Goal: Information Seeking & Learning: Find specific fact

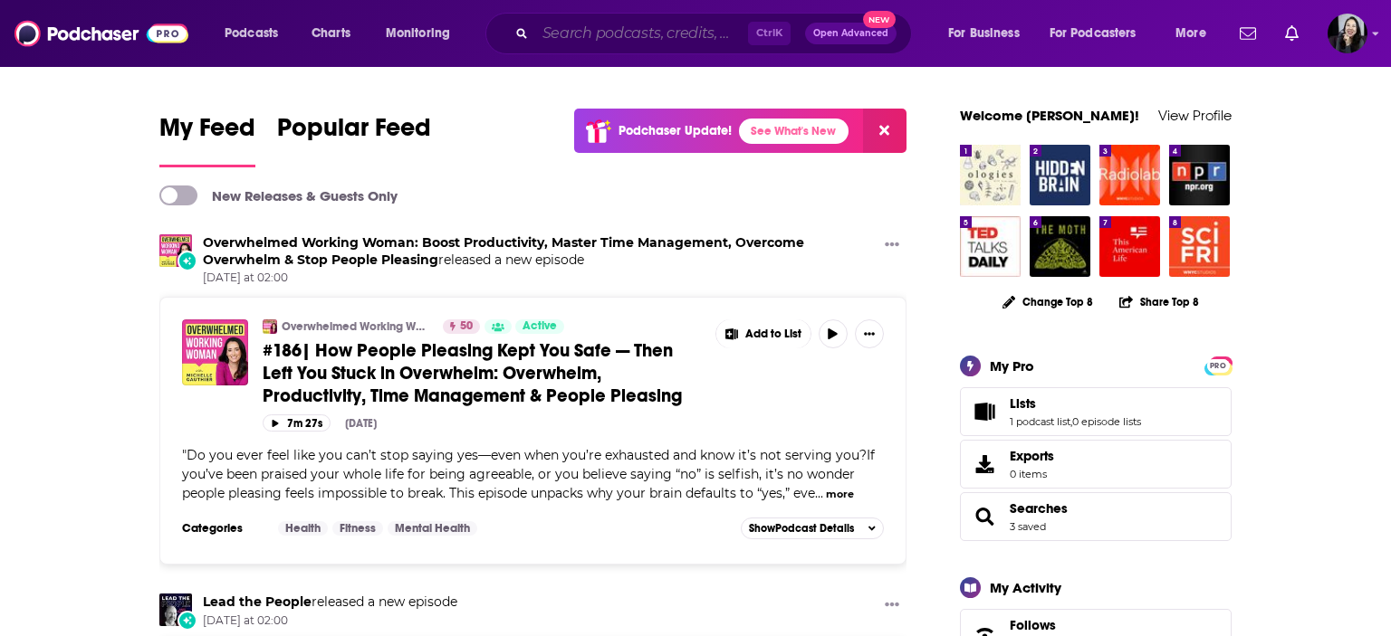
click at [616, 26] on input "Search podcasts, credits, & more..." at bounding box center [641, 33] width 213 height 29
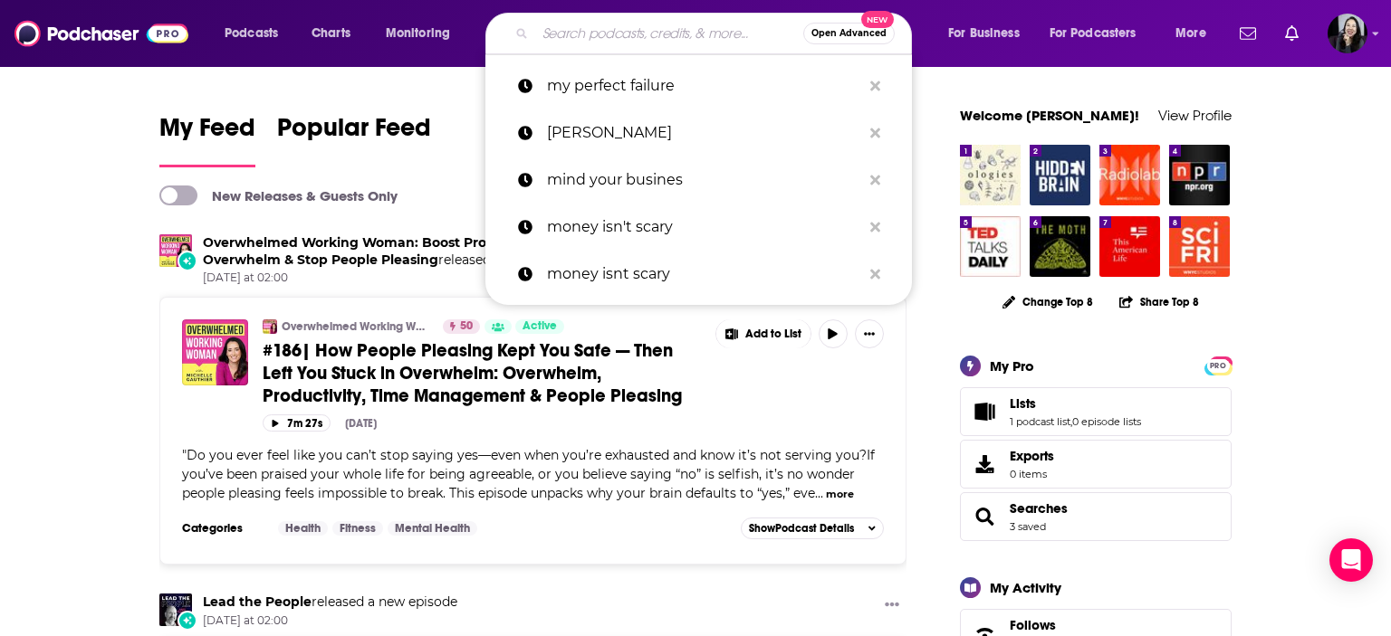
paste input "Alive & Well – Burnout, Anxiety, Nervous System, Productivity, Time Management,…"
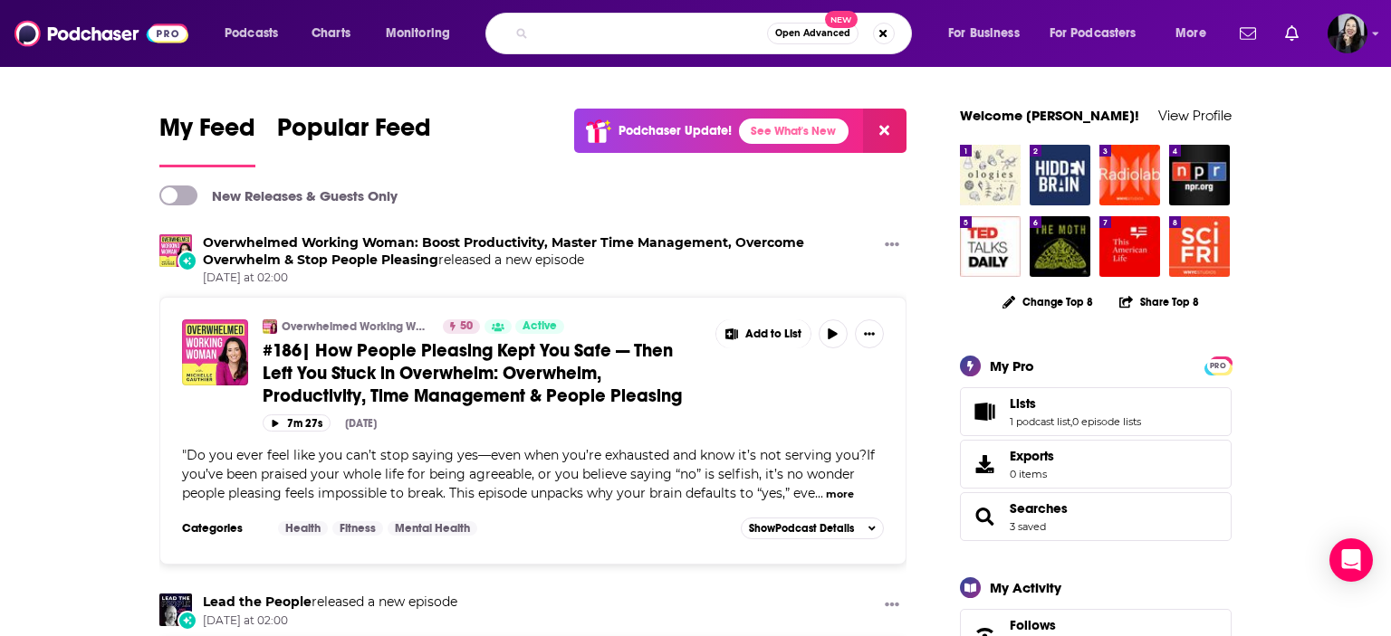
type input "Alive & Well – Burnout, Anxiety, Nervous System, Productivity, Time Management,…"
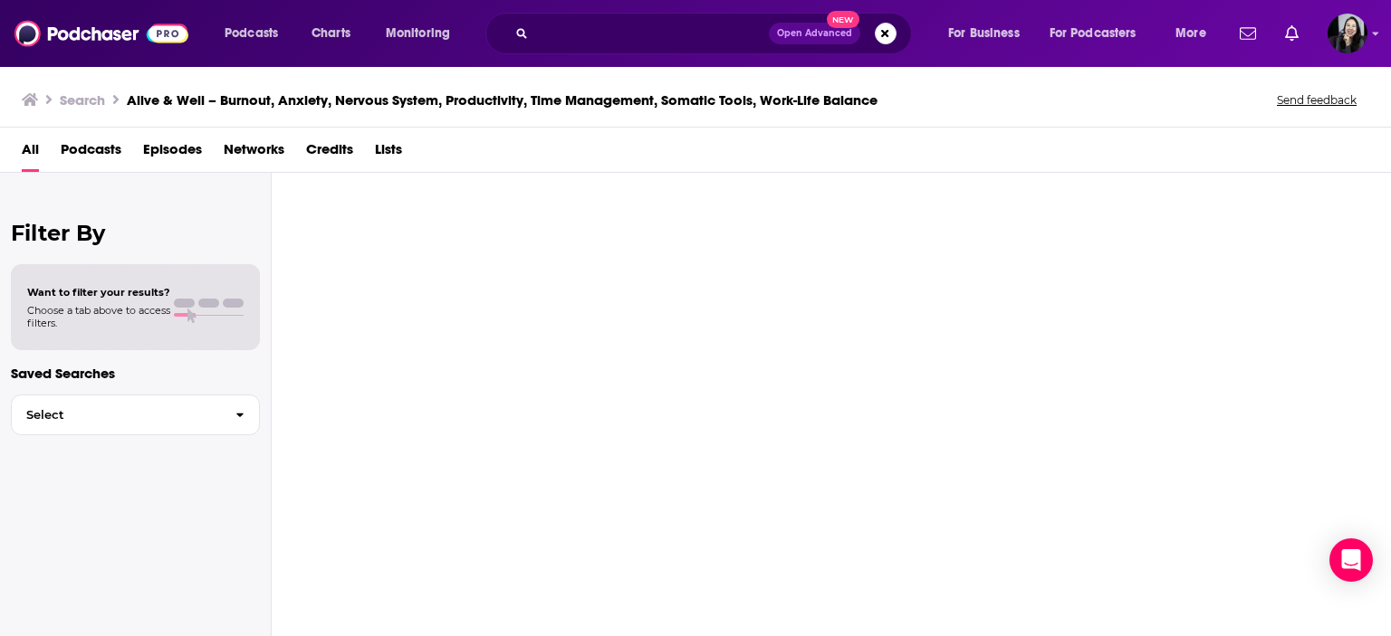
scroll to position [0, 550]
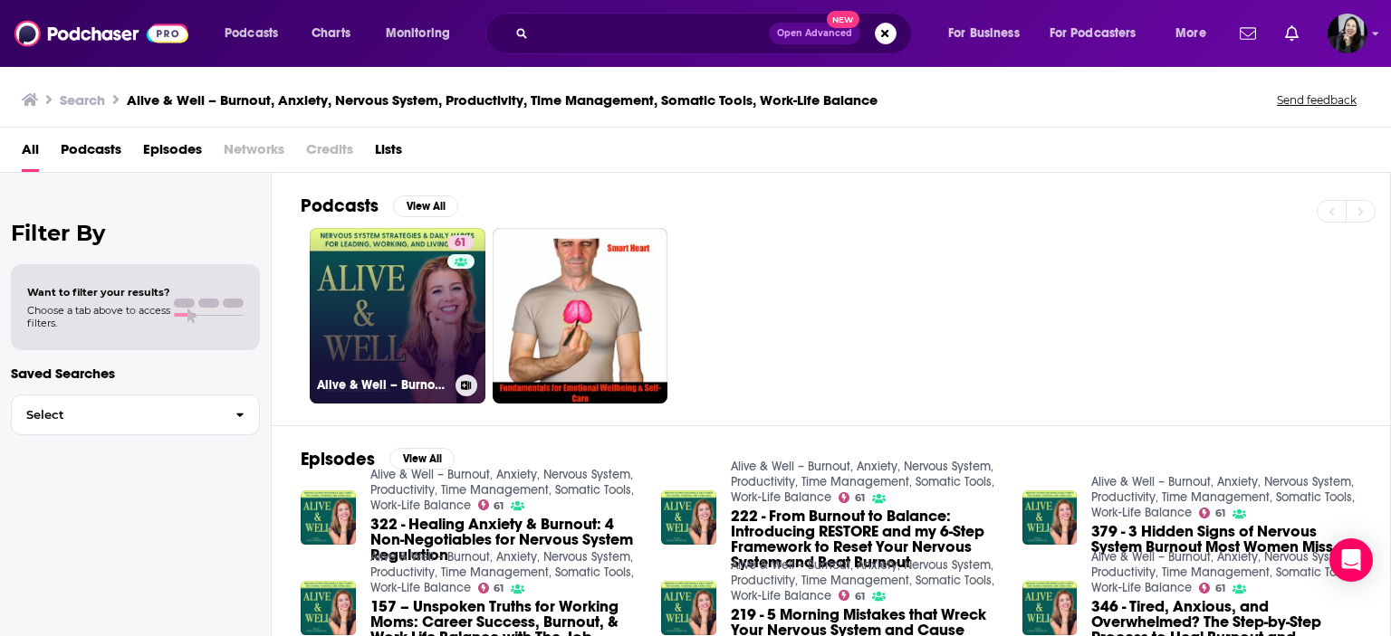
click at [356, 316] on link "61 Alive & Well – Burnout, Anxiety, Nervous System, Productivity, Time Manageme…" at bounding box center [398, 316] width 176 height 176
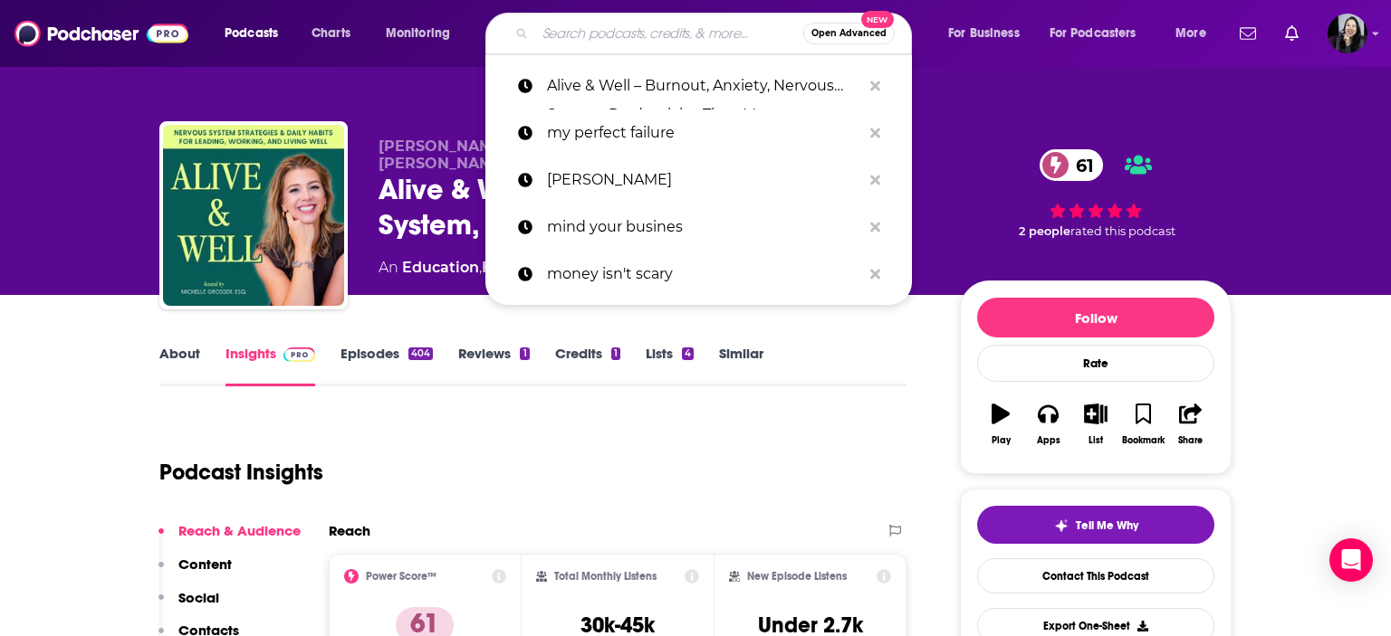
click at [680, 37] on input "Search podcasts, credits, & more..." at bounding box center [669, 33] width 268 height 29
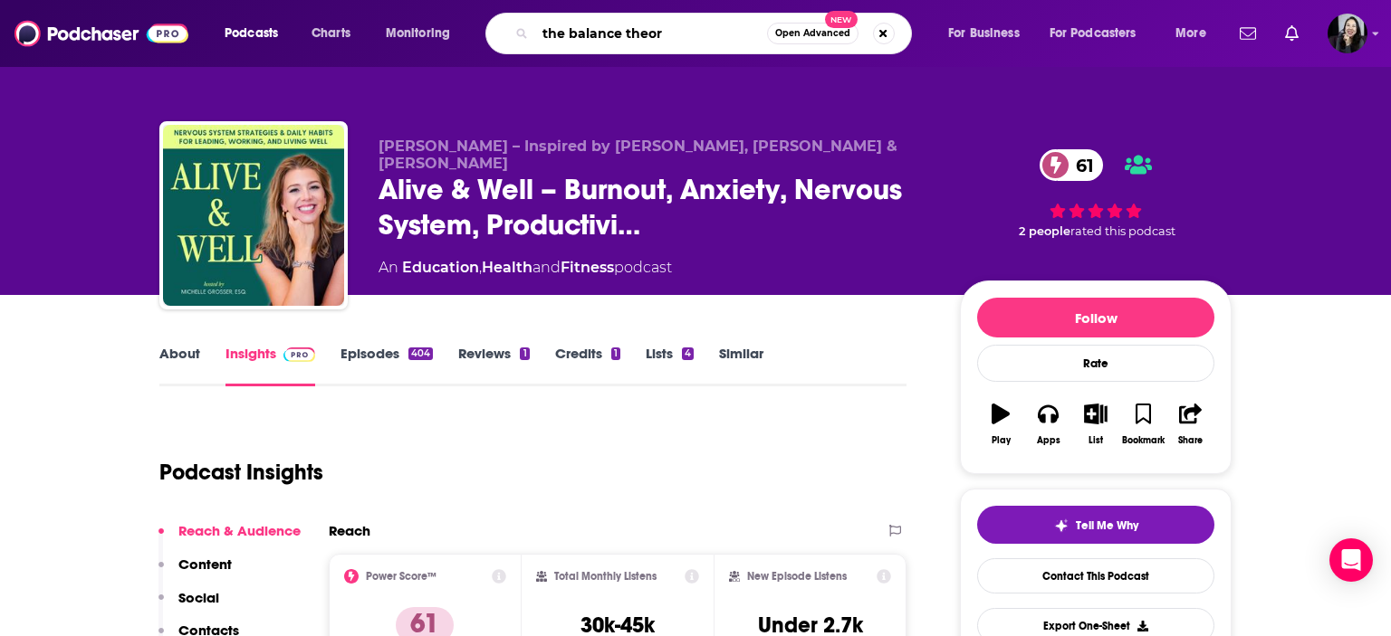
type input "the balance theory"
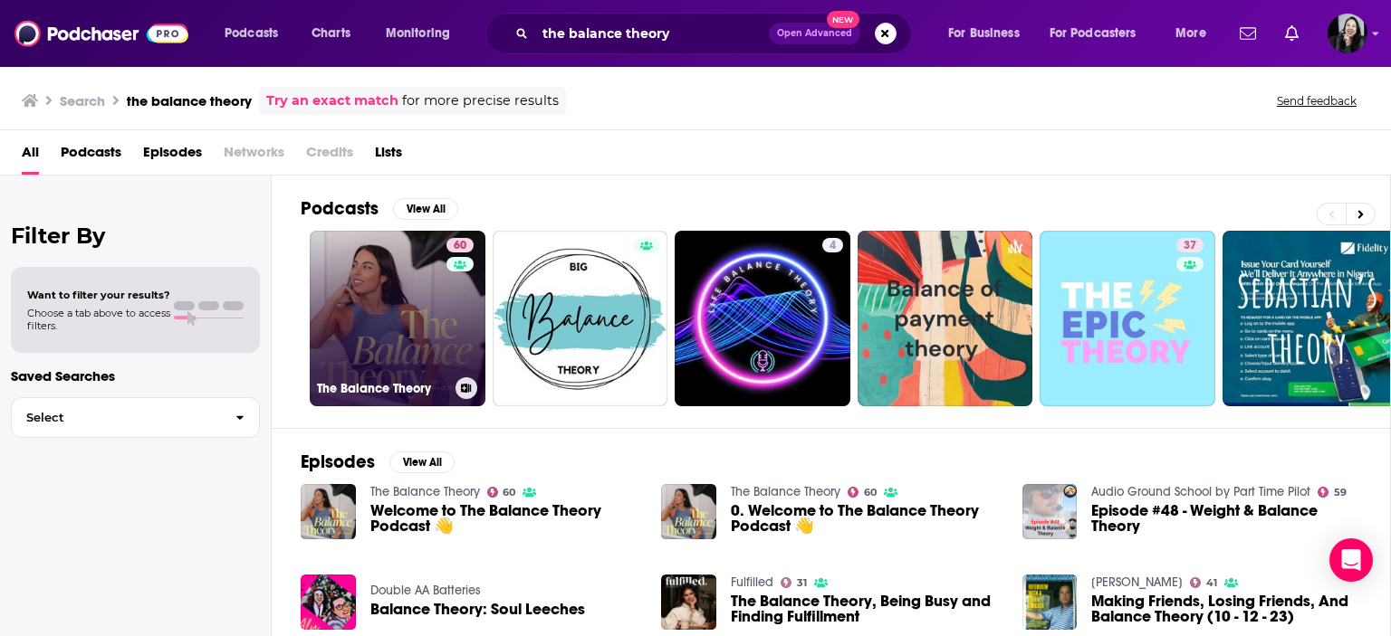
click at [379, 356] on link "60 The Balance Theory" at bounding box center [398, 319] width 176 height 176
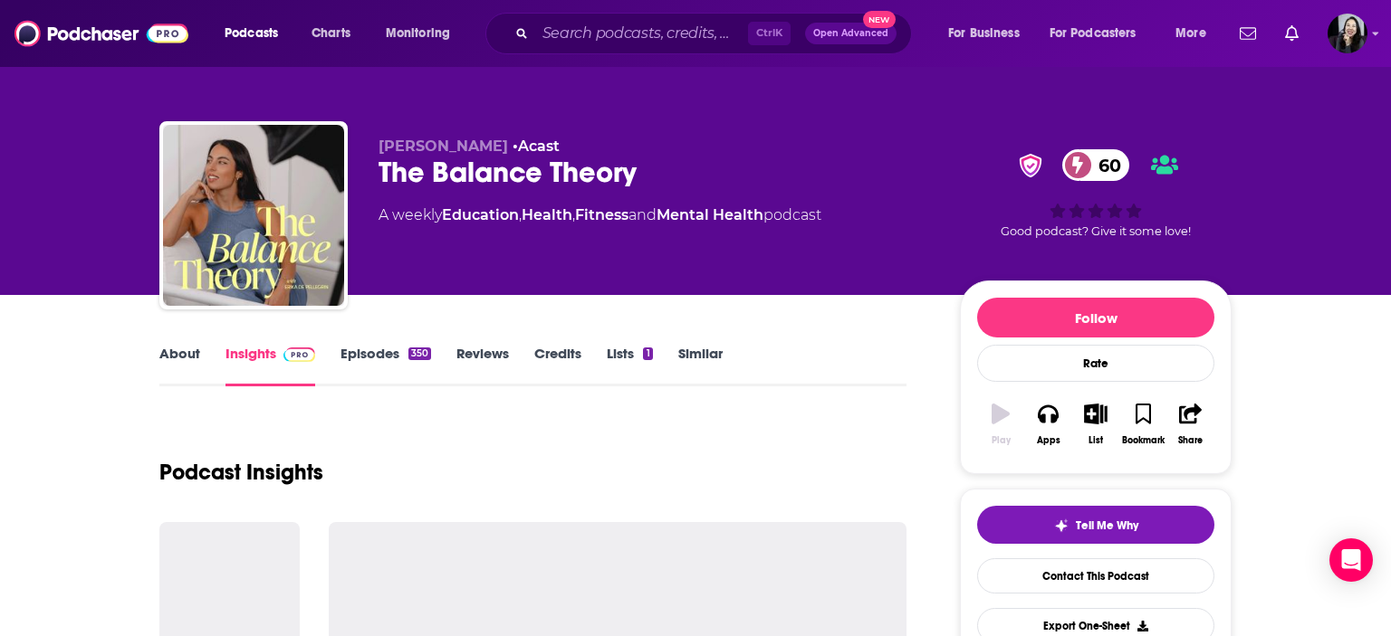
click at [379, 356] on link "Episodes 350" at bounding box center [385, 366] width 91 height 42
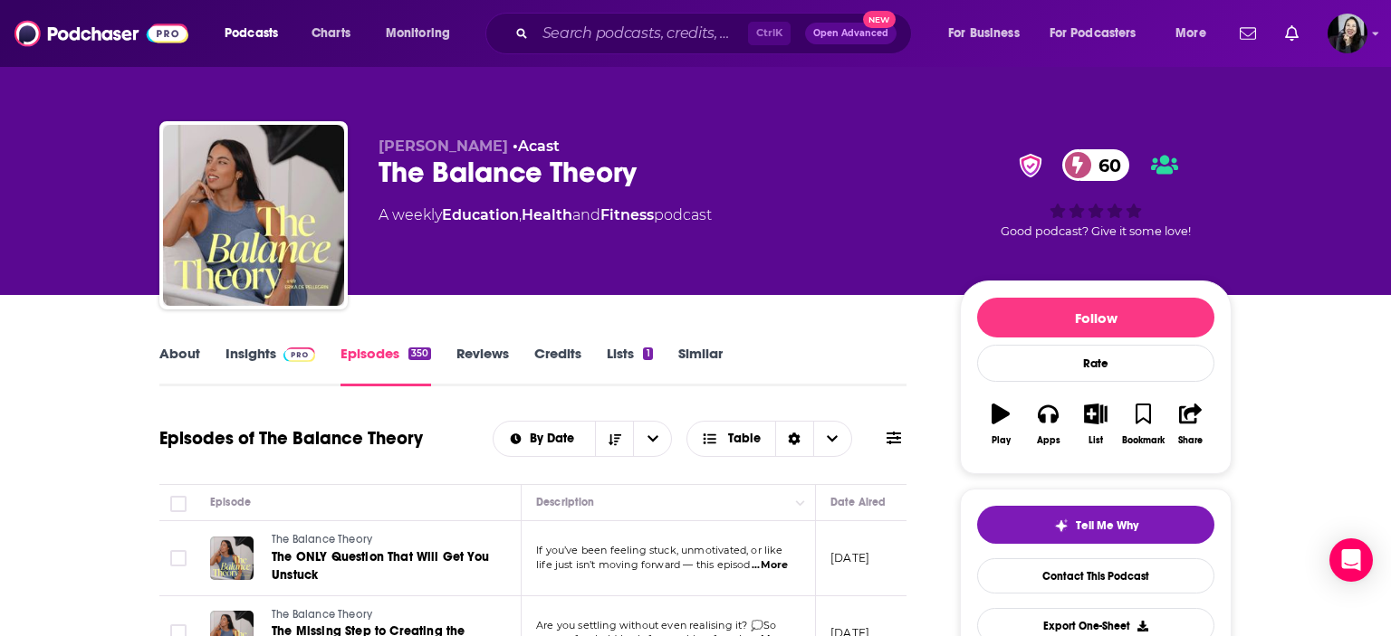
click at [253, 358] on link "Insights" at bounding box center [270, 366] width 90 height 42
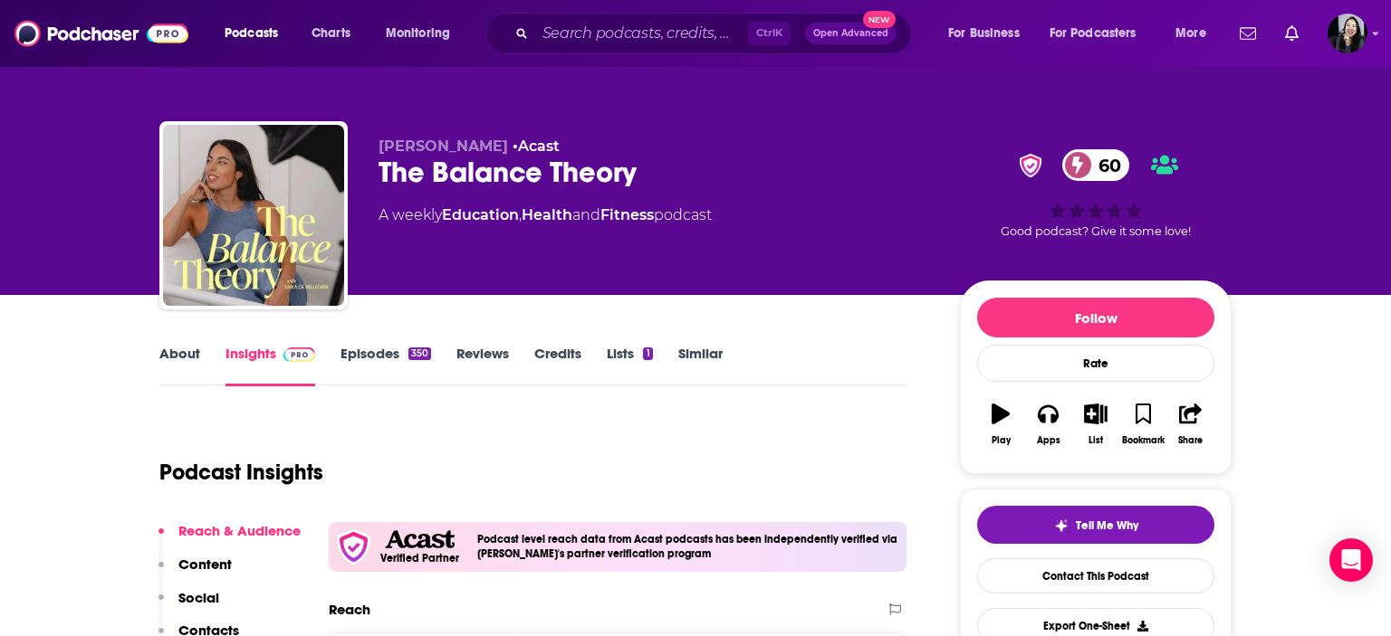
drag, startPoint x: 512, startPoint y: 142, endPoint x: 381, endPoint y: 146, distance: 131.3
click at [381, 146] on span "[PERSON_NAME]" at bounding box center [442, 146] width 129 height 17
copy span "[PERSON_NAME]"
